Goal: Find specific page/section: Find specific page/section

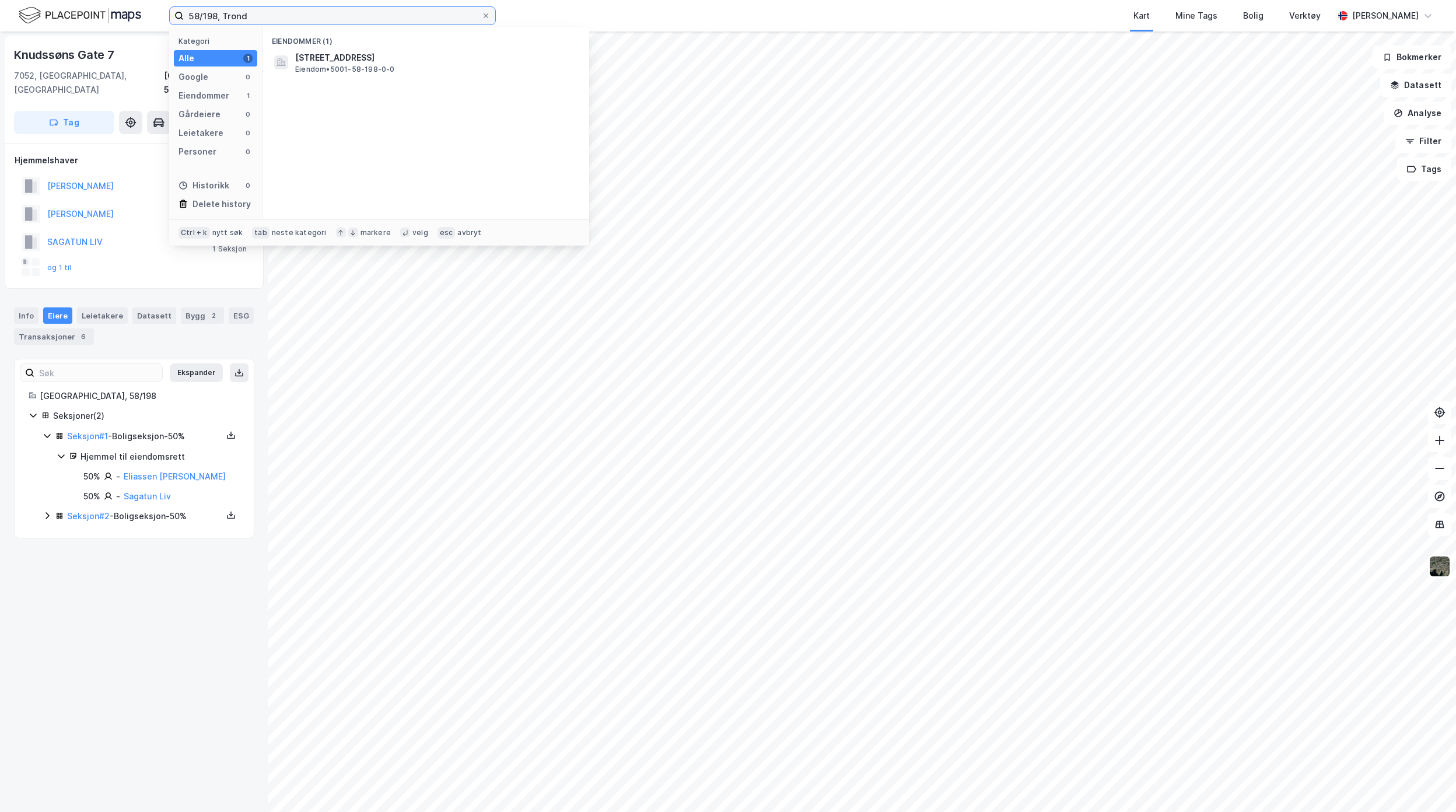
drag, startPoint x: 236, startPoint y: 16, endPoint x: 105, endPoint y: 25, distance: 131.3
click at [71, 0] on div "58/198, Trond Kategori Alle 1 Google 0 Eiendommer 1 Gårdeiere 0 Leietakere 0 Pe…" at bounding box center [728, 16] width 1456 height 31
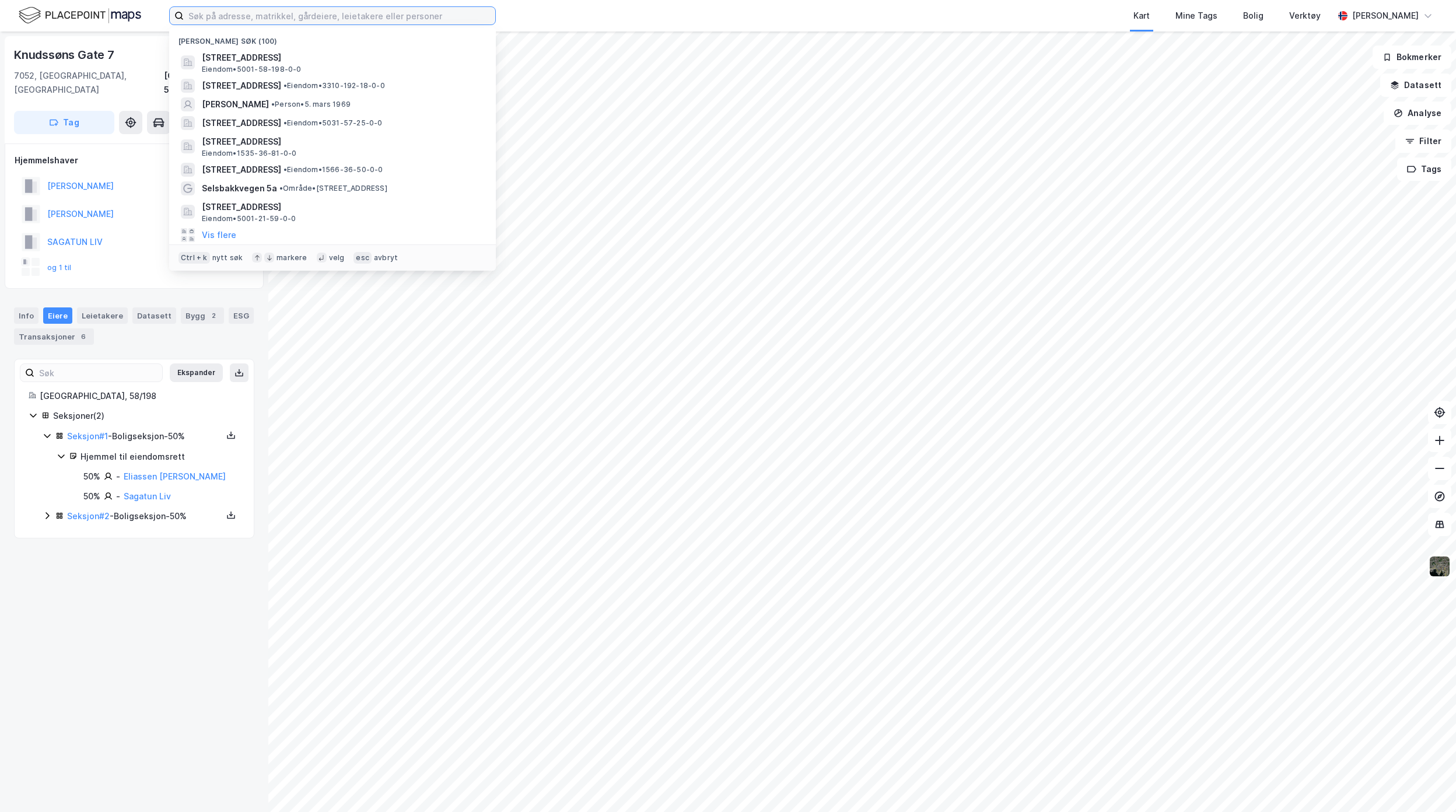
click at [392, 15] on input at bounding box center [339, 16] width 311 height 17
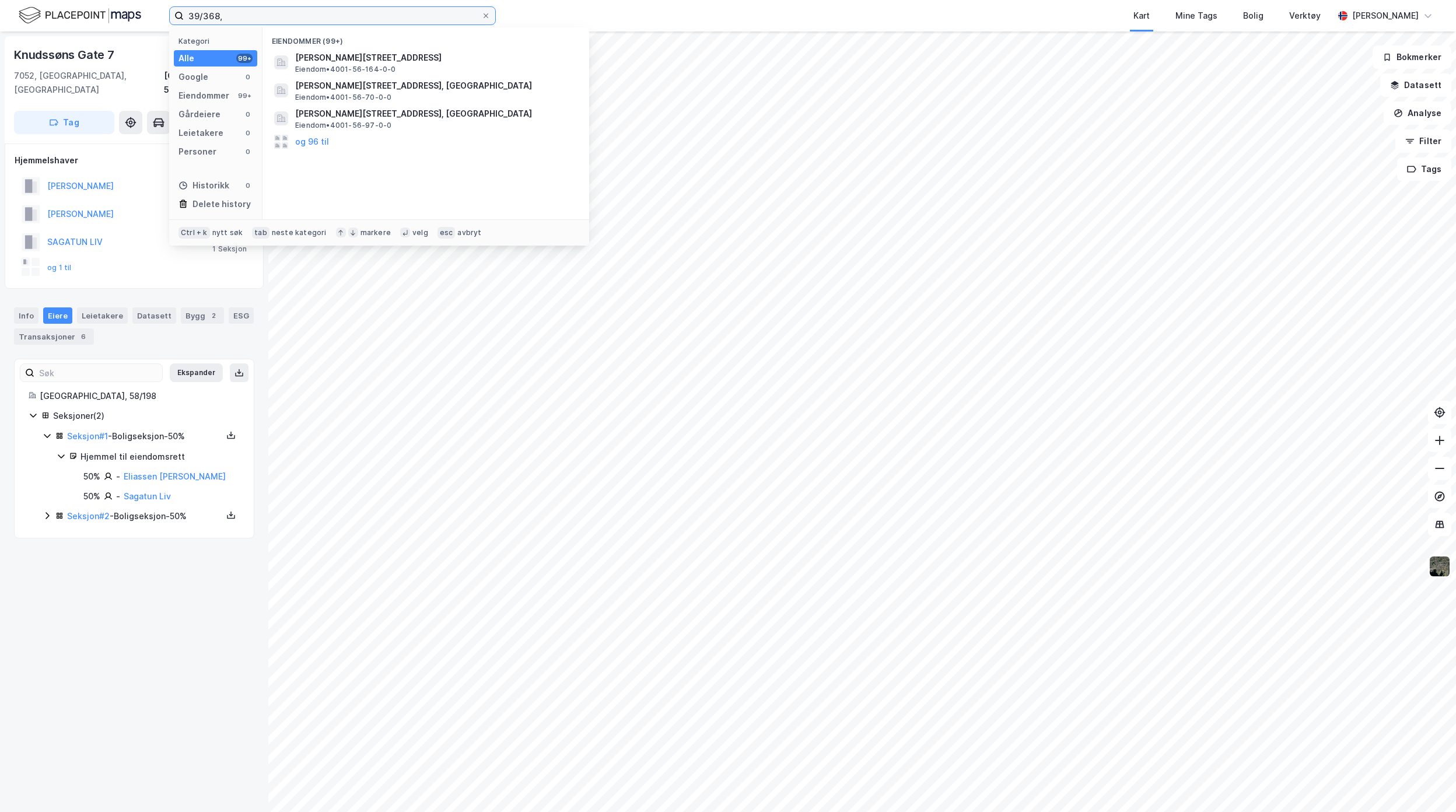
click at [348, 7] on input "39/368," at bounding box center [332, 16] width 297 height 17
type input "39/368, [GEOGRAPHIC_DATA]"
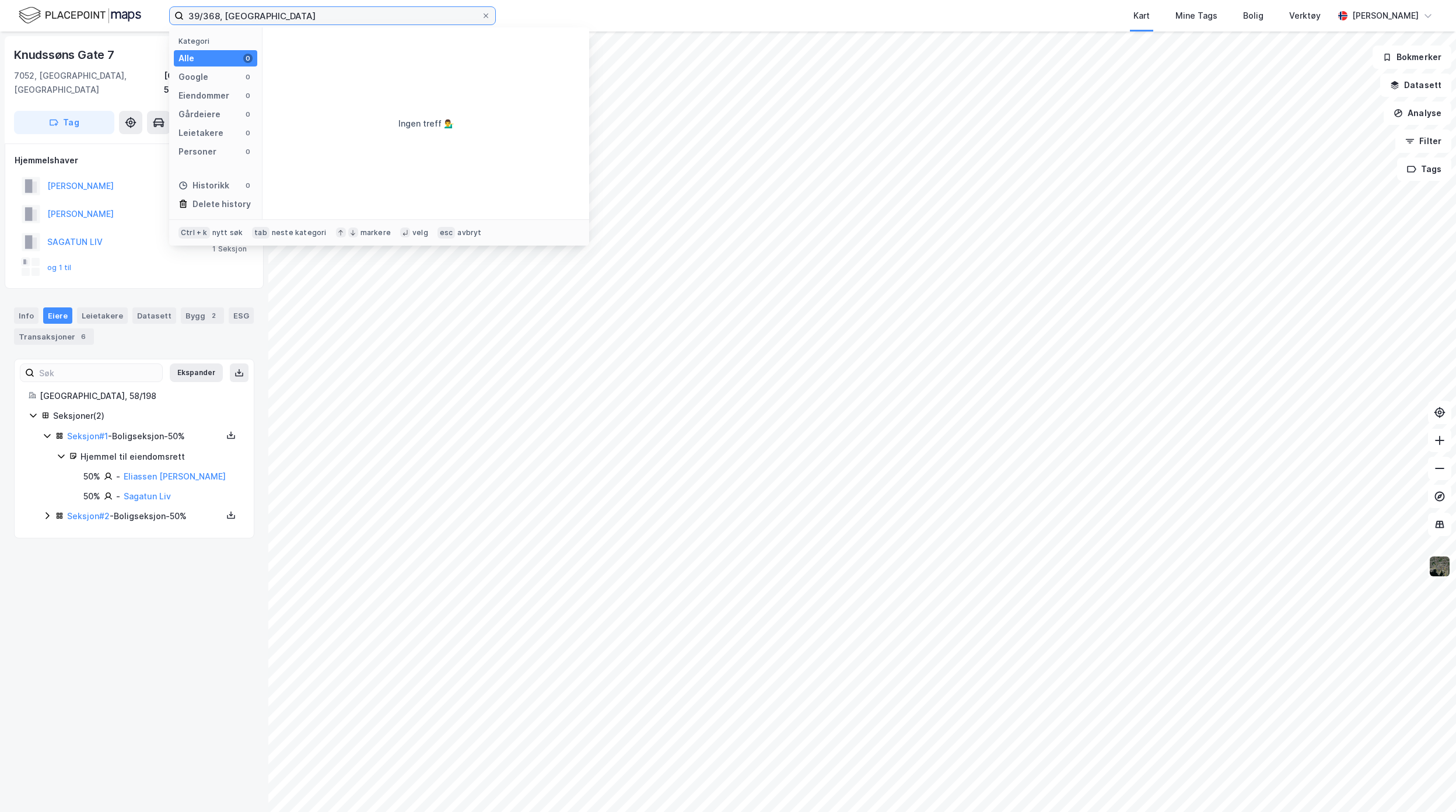
drag, startPoint x: 285, startPoint y: 17, endPoint x: 148, endPoint y: 15, distance: 137.0
click at [148, 15] on div "39/368, [GEOGRAPHIC_DATA] Kategori Alle 0 Google 0 Eiendommer 0 Gårdeiere 0 Lei…" at bounding box center [728, 16] width 1456 height 31
type input "97/368, [GEOGRAPHIC_DATA]"
drag, startPoint x: 306, startPoint y: 17, endPoint x: 295, endPoint y: 22, distance: 12.1
click at [295, 21] on input "97/368, [GEOGRAPHIC_DATA]" at bounding box center [332, 16] width 297 height 17
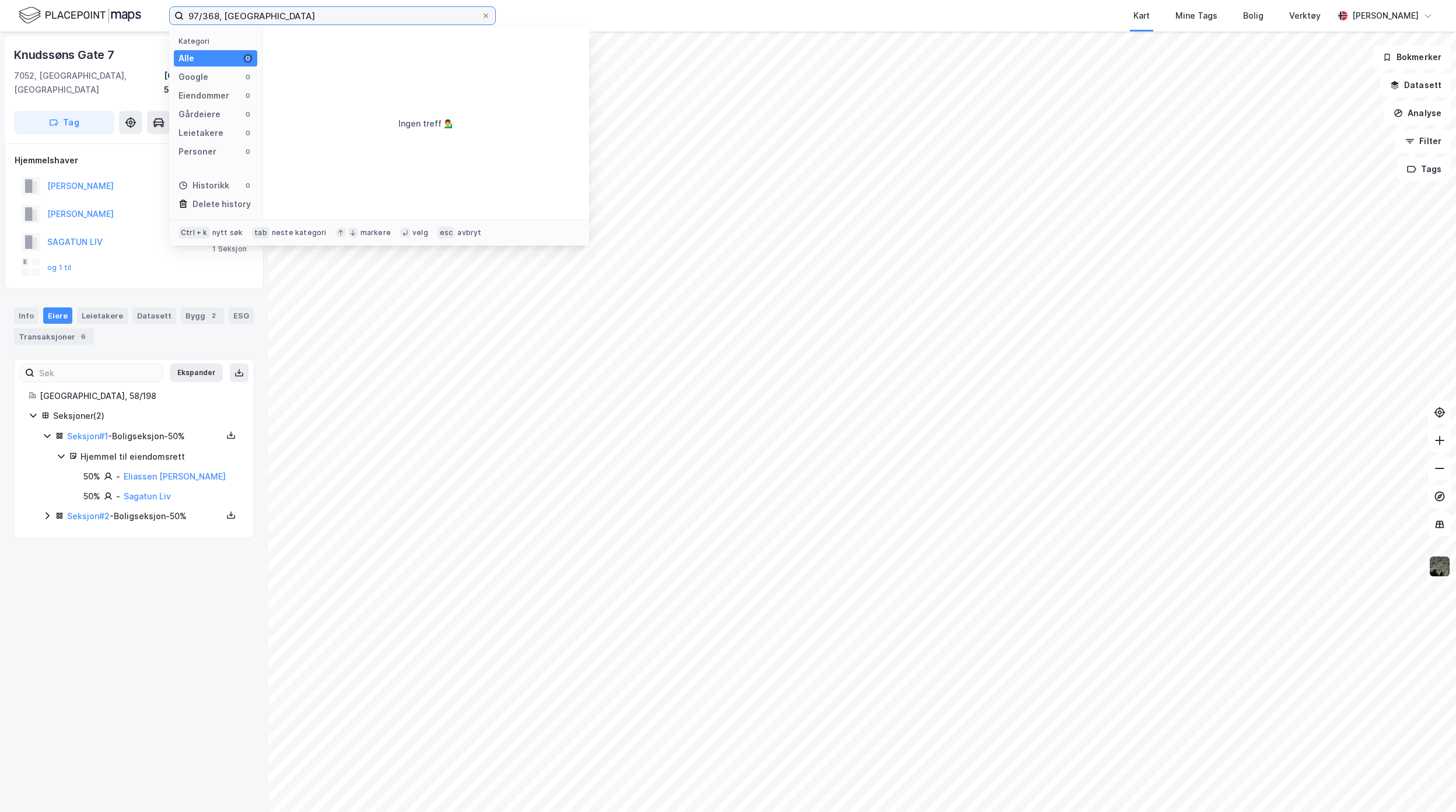
drag, startPoint x: 221, startPoint y: 19, endPoint x: 137, endPoint y: 21, distance: 84.0
click at [120, 19] on div "97/368, [GEOGRAPHIC_DATA] Kategori Alle 0 Google 0 Eiendommer 0 Gårdeiere 0 Lei…" at bounding box center [728, 16] width 1456 height 31
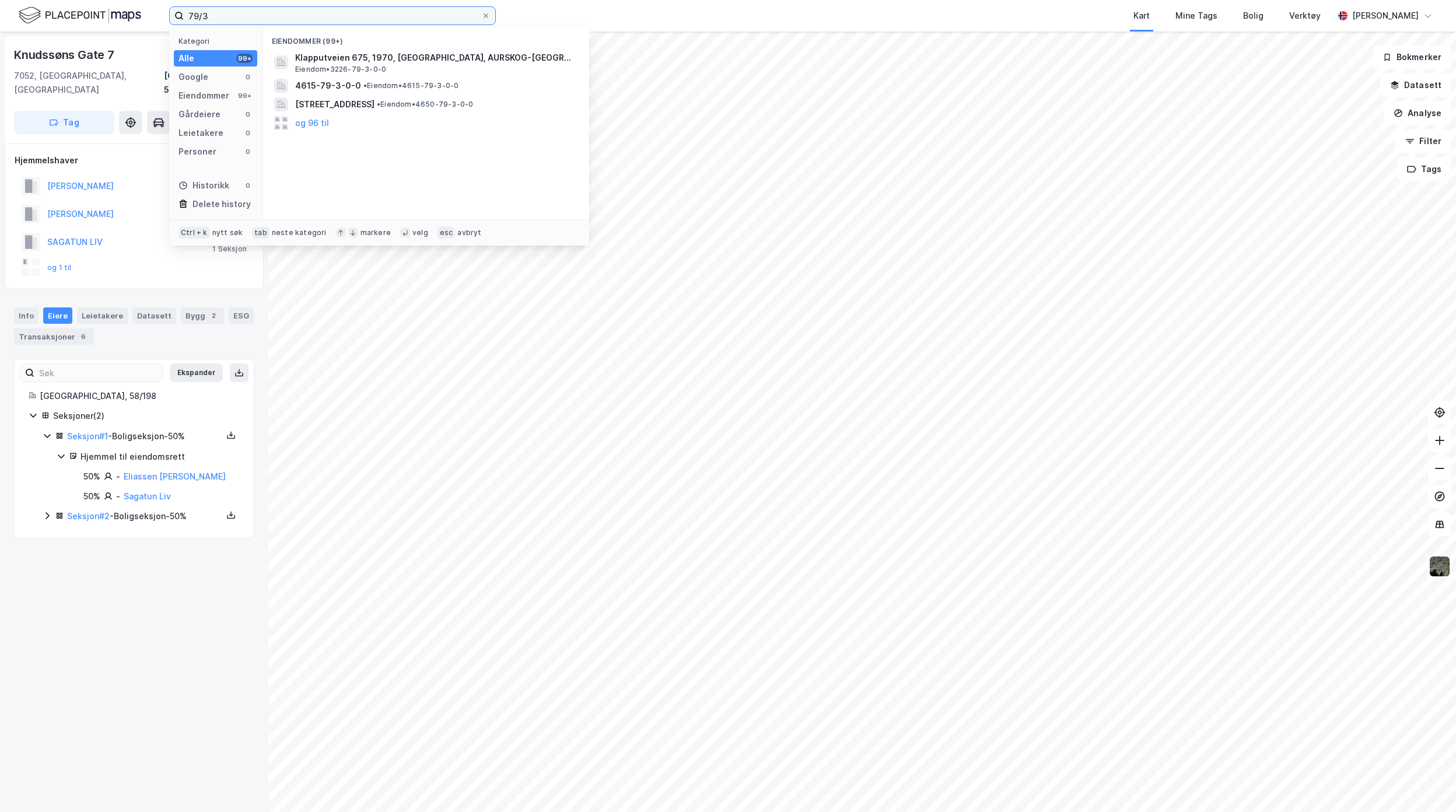
type input "79/3"
